Goal: Transaction & Acquisition: Subscribe to service/newsletter

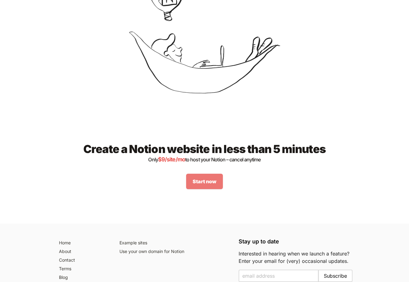
scroll to position [747, 0]
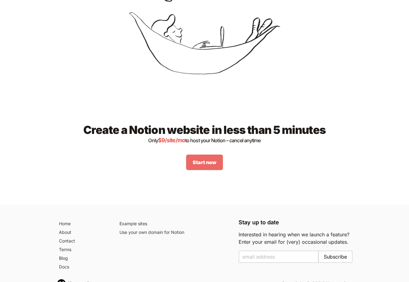
click at [212, 162] on link "Start now" at bounding box center [204, 161] width 37 height 15
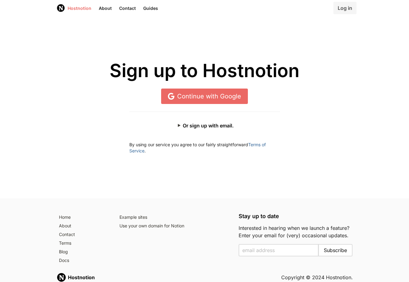
click at [81, 9] on link "Hostnotion" at bounding box center [74, 8] width 42 height 16
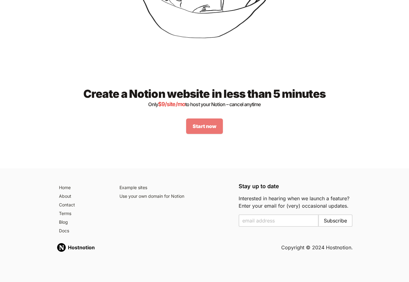
scroll to position [786, 0]
click at [74, 197] on link "About" at bounding box center [82, 196] width 53 height 9
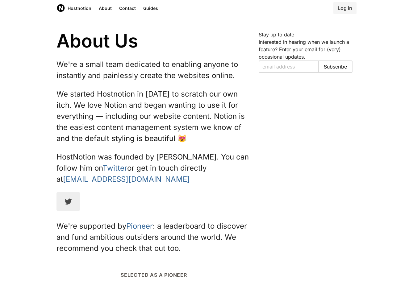
click at [69, 204] on icon at bounding box center [67, 201] width 7 height 7
click at [76, 6] on link "Hostnotion" at bounding box center [74, 8] width 42 height 16
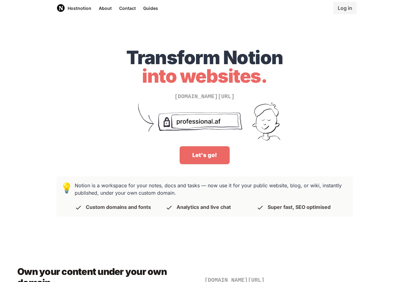
click at [214, 161] on link "Let's go!" at bounding box center [204, 155] width 50 height 18
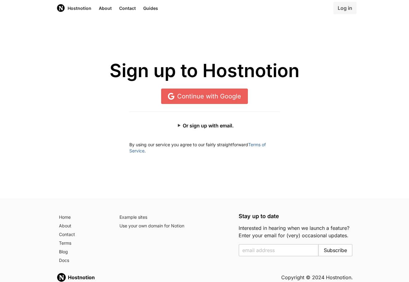
click at [213, 101] on link "Continue with Google" at bounding box center [204, 95] width 87 height 15
